Goal: Entertainment & Leisure: Browse casually

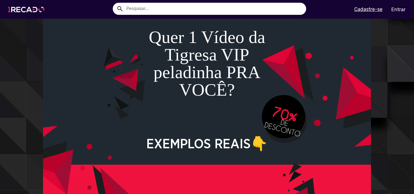
click at [27, 8] on img at bounding box center [28, 10] width 46 height 26
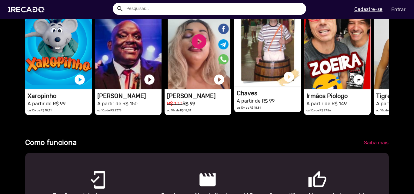
scroll to position [152, 0]
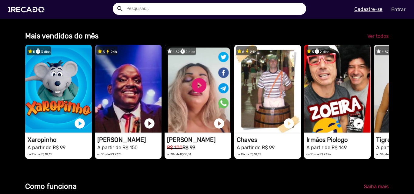
click at [373, 39] on span "Ver todos" at bounding box center [378, 36] width 21 height 6
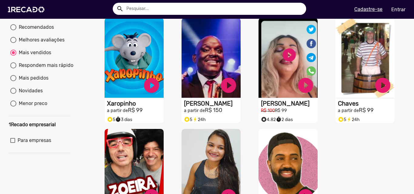
scroll to position [121, 0]
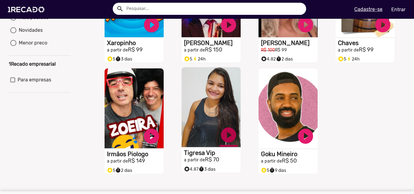
click at [224, 137] on link "play_circle_filled" at bounding box center [229, 135] width 18 height 18
click at [227, 140] on link "pause_circle" at bounding box center [229, 135] width 18 height 18
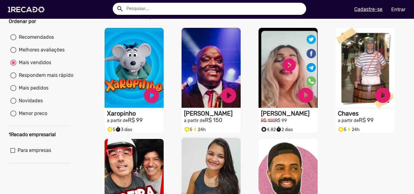
scroll to position [0, 0]
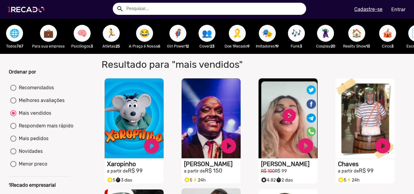
click at [17, 4] on img at bounding box center [28, 10] width 46 height 26
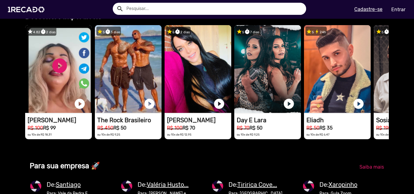
scroll to position [0, 410]
click at [374, 22] on link "Ver todos" at bounding box center [378, 16] width 31 height 11
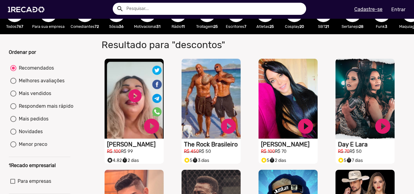
scroll to position [30, 0]
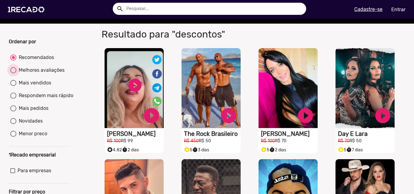
click at [50, 74] on div "Melhores avaliações" at bounding box center [40, 70] width 48 height 7
click at [13, 74] on input "Melhores avaliações" at bounding box center [13, 73] width 0 height 0
radio input "true"
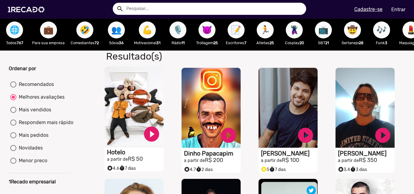
scroll to position [0, 0]
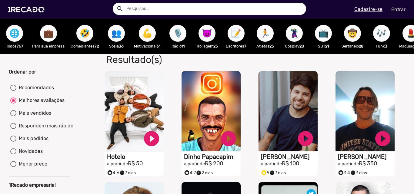
click at [33, 115] on div "Mais vendidos" at bounding box center [33, 113] width 35 height 7
click at [13, 116] on input "Mais vendidos" at bounding box center [13, 116] width 0 height 0
radio input "true"
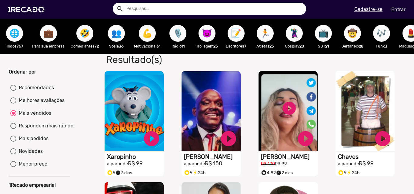
click at [40, 129] on div "Respondem mais rápido" at bounding box center [44, 126] width 57 height 7
click at [13, 129] on input "Respondem mais rápido" at bounding box center [13, 129] width 0 height 0
radio input "true"
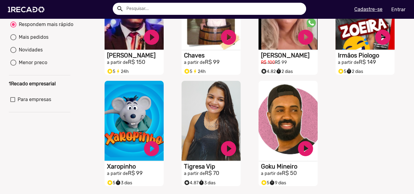
scroll to position [91, 0]
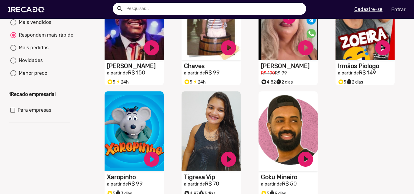
click at [27, 52] on div "Mais pedidos" at bounding box center [32, 47] width 32 height 7
click at [13, 51] on input "Mais pedidos" at bounding box center [13, 51] width 0 height 0
radio input "true"
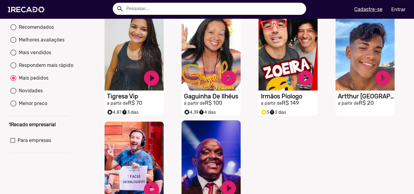
scroll to position [0, 0]
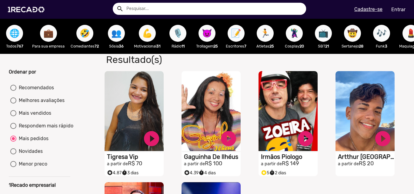
click at [20, 155] on div "Novidades" at bounding box center [29, 151] width 26 height 7
click at [13, 155] on input "Novidades" at bounding box center [13, 155] width 0 height 0
radio input "true"
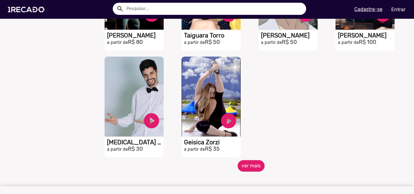
scroll to position [1304, 0]
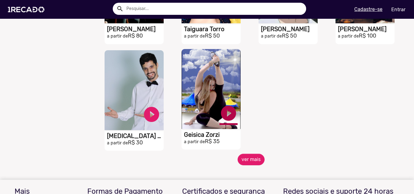
click at [225, 123] on link "play_circle_filled" at bounding box center [229, 113] width 18 height 18
click at [226, 122] on link "pause_circle" at bounding box center [229, 113] width 18 height 18
